Goal: Information Seeking & Learning: Learn about a topic

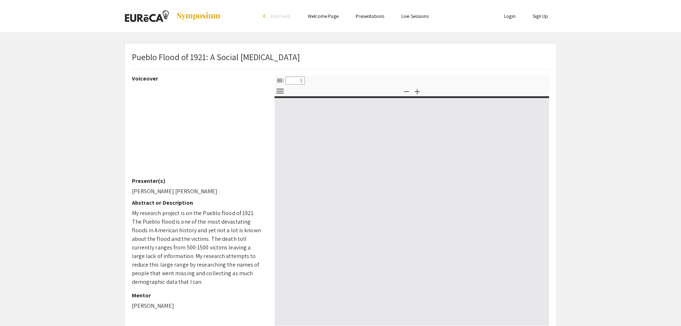
select select "custom"
type input "0"
select select "custom"
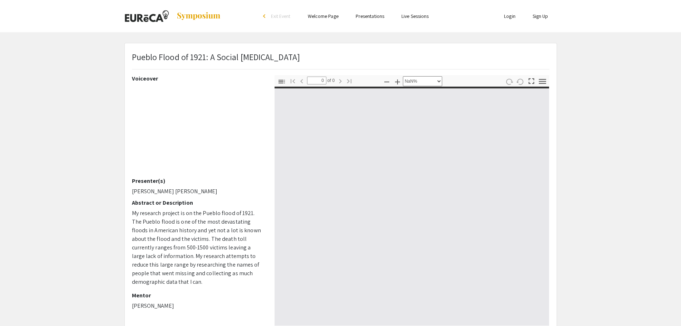
type input "1"
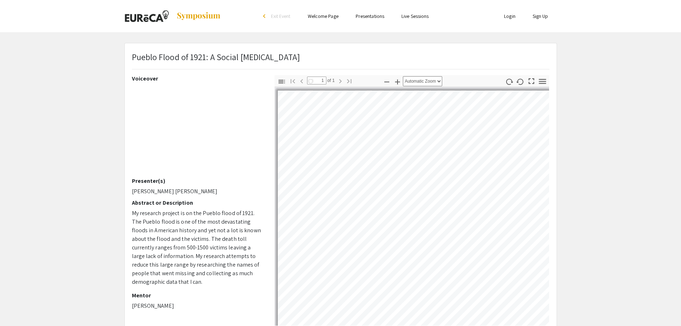
select select "auto"
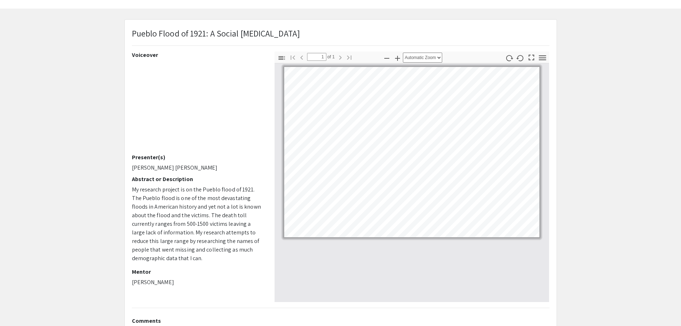
scroll to position [36, 0]
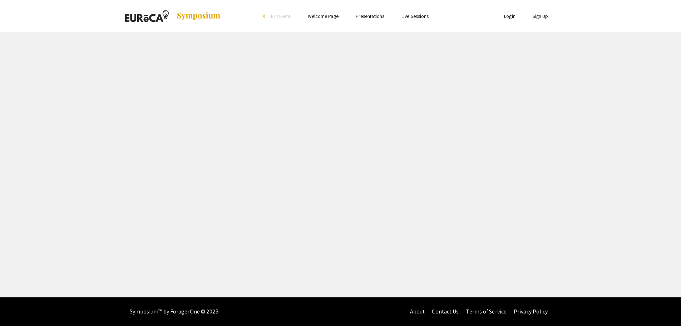
select select "custom"
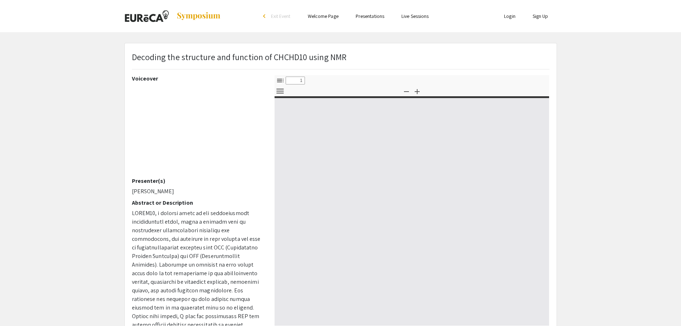
type input "0"
select select "custom"
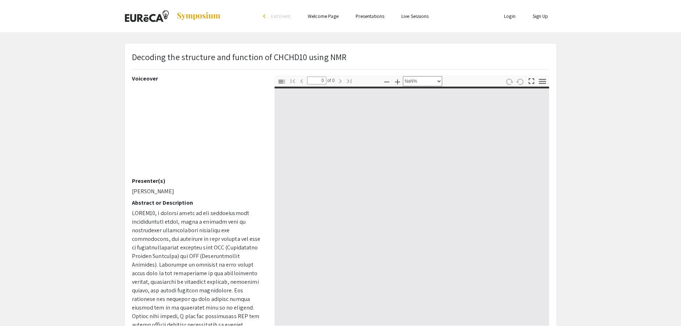
type input "1"
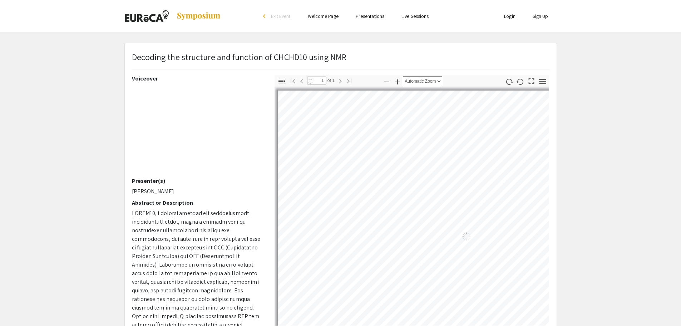
select select "auto"
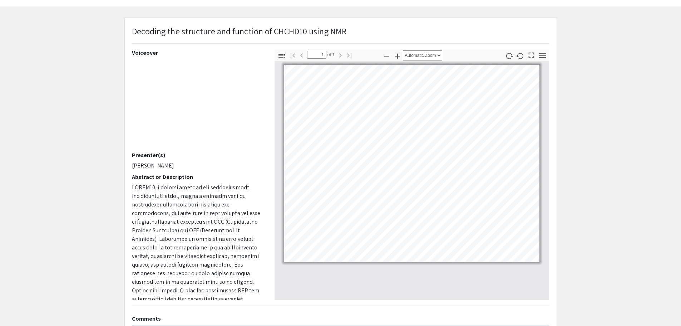
scroll to position [36, 0]
